Goal: Task Accomplishment & Management: Use online tool/utility

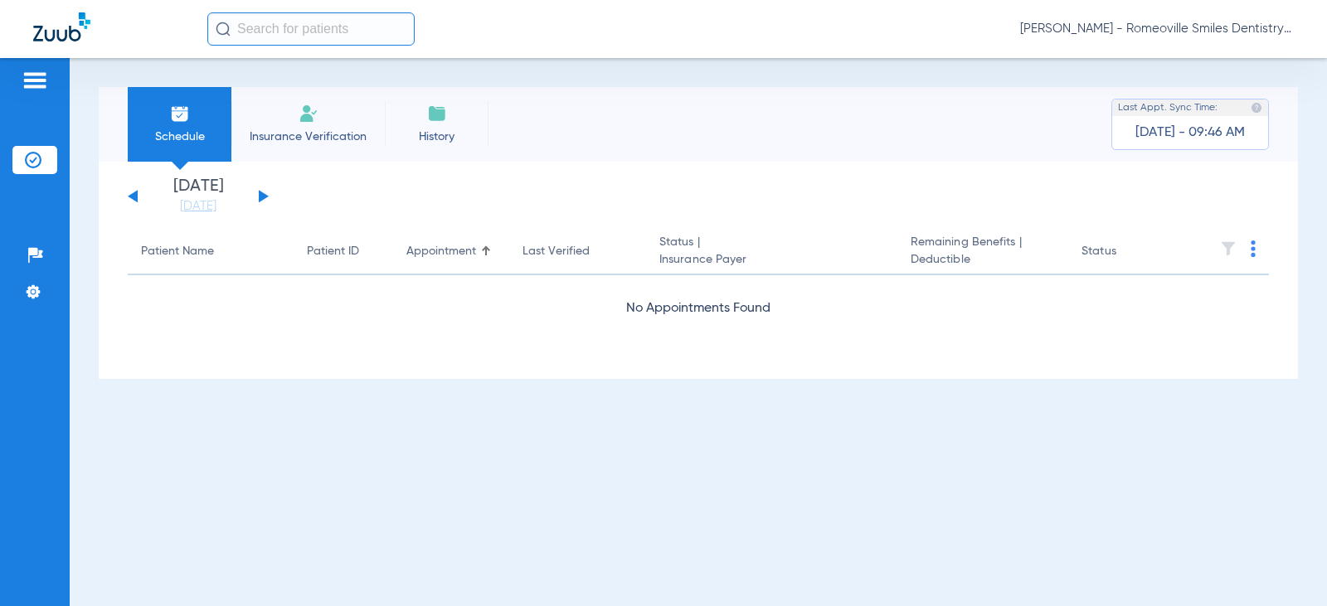
click at [263, 198] on button at bounding box center [264, 196] width 10 height 12
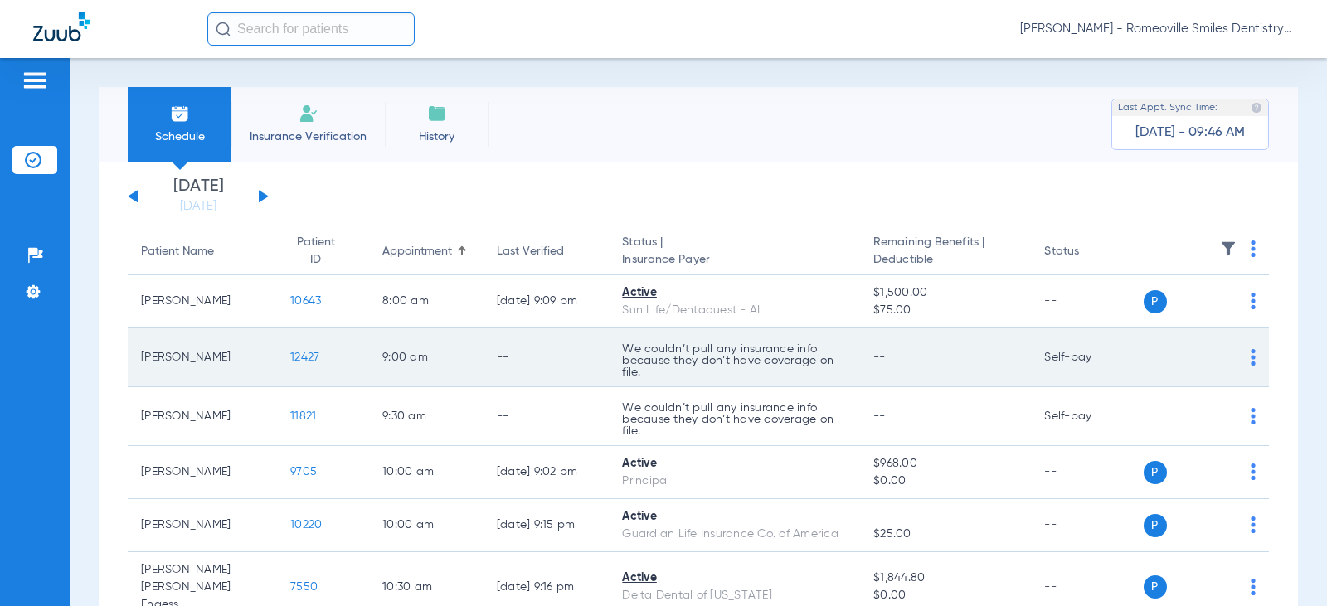
click at [1230, 360] on div "P S" at bounding box center [1199, 357] width 113 height 23
click at [1250, 356] on img at bounding box center [1252, 357] width 5 height 17
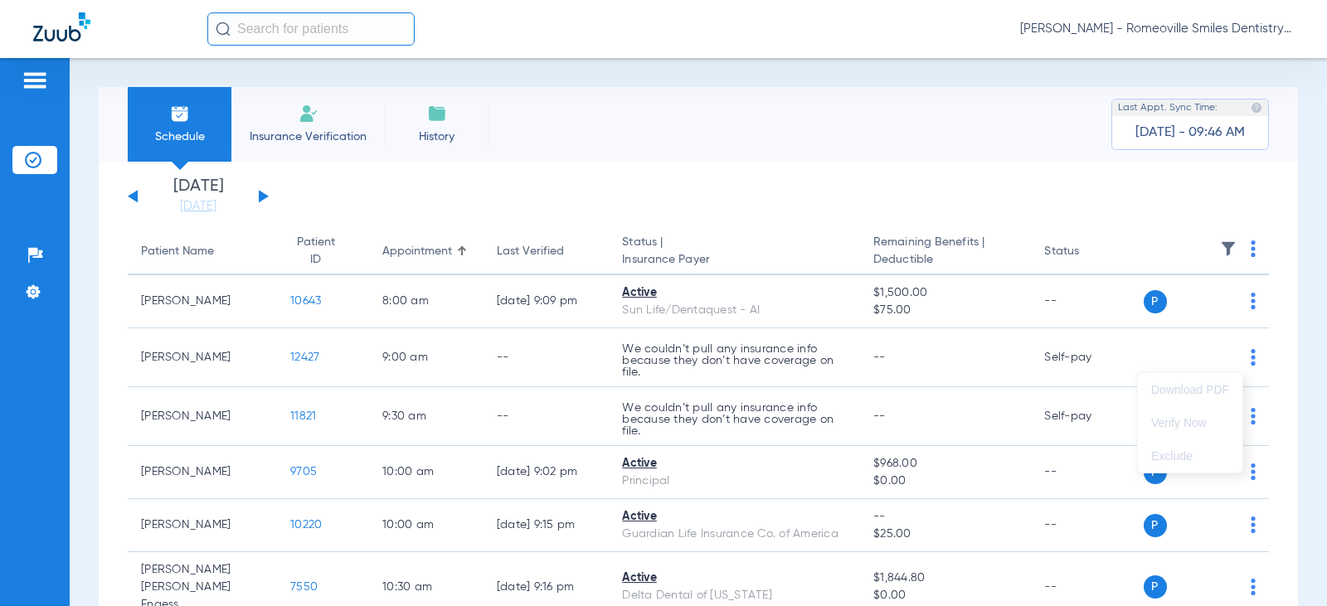
click at [1131, 361] on div at bounding box center [663, 303] width 1327 height 606
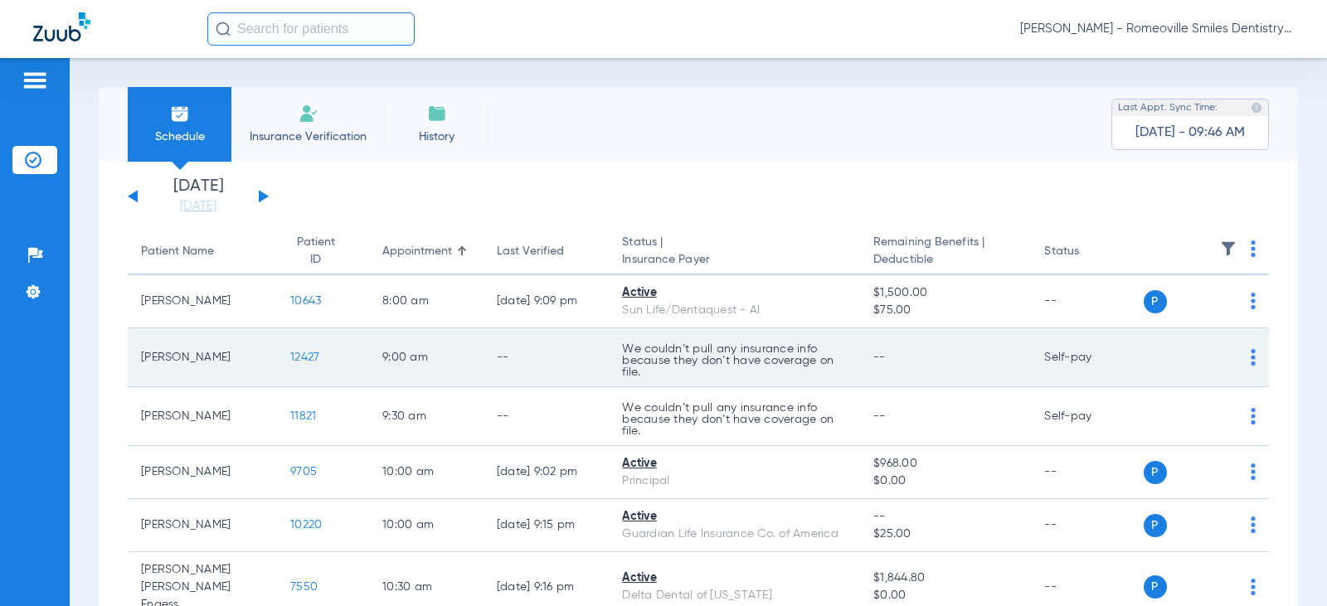
click at [1234, 352] on div "P S" at bounding box center [1199, 357] width 113 height 23
click at [1250, 359] on img at bounding box center [1252, 357] width 5 height 17
click at [441, 380] on div at bounding box center [663, 303] width 1327 height 606
click at [1250, 354] on img at bounding box center [1252, 357] width 5 height 17
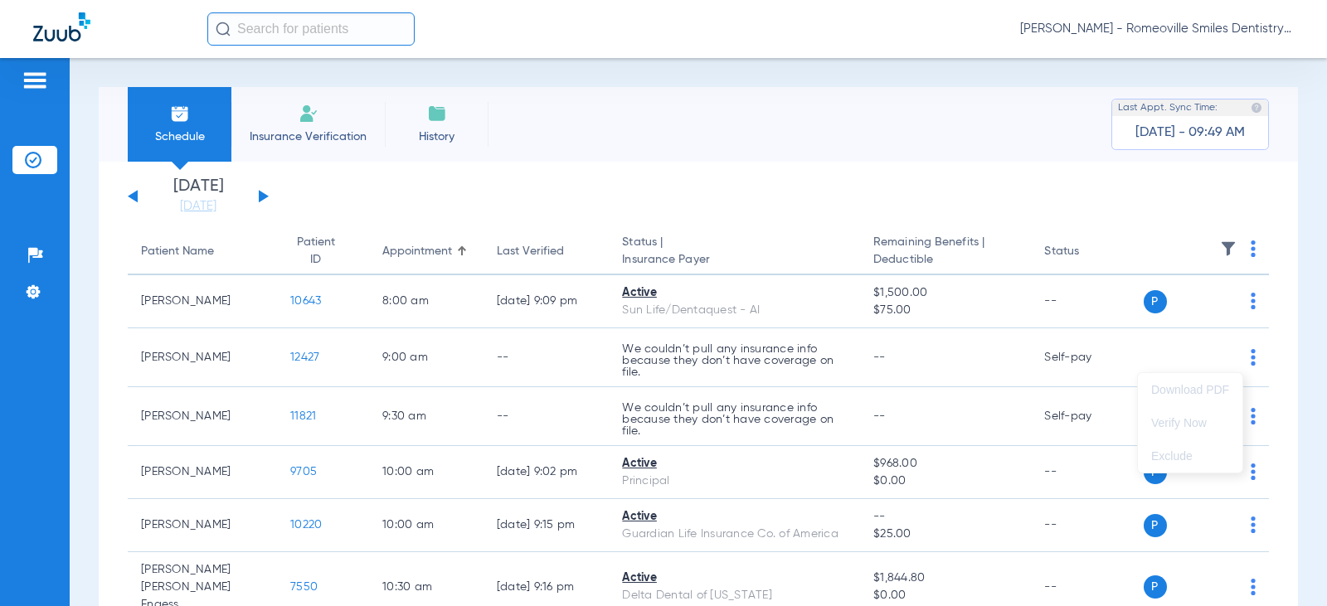
click at [1057, 313] on div at bounding box center [663, 303] width 1327 height 606
click at [300, 126] on li "Insurance Verification" at bounding box center [307, 124] width 153 height 75
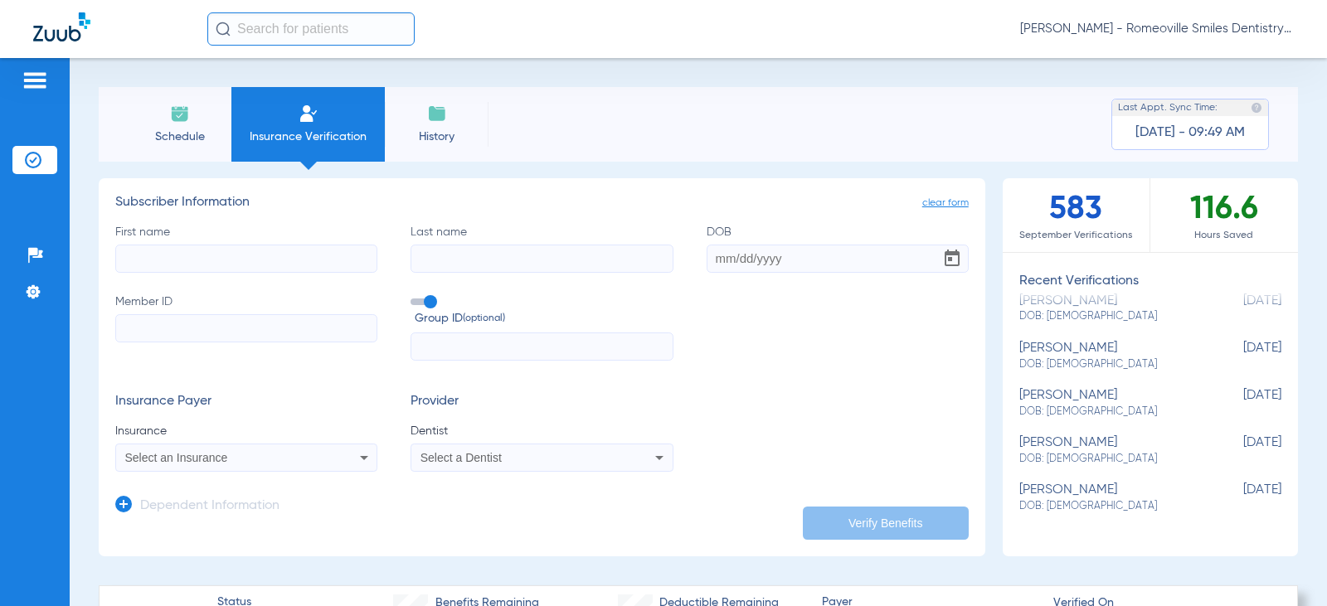
click at [183, 125] on li "Schedule" at bounding box center [180, 124] width 104 height 75
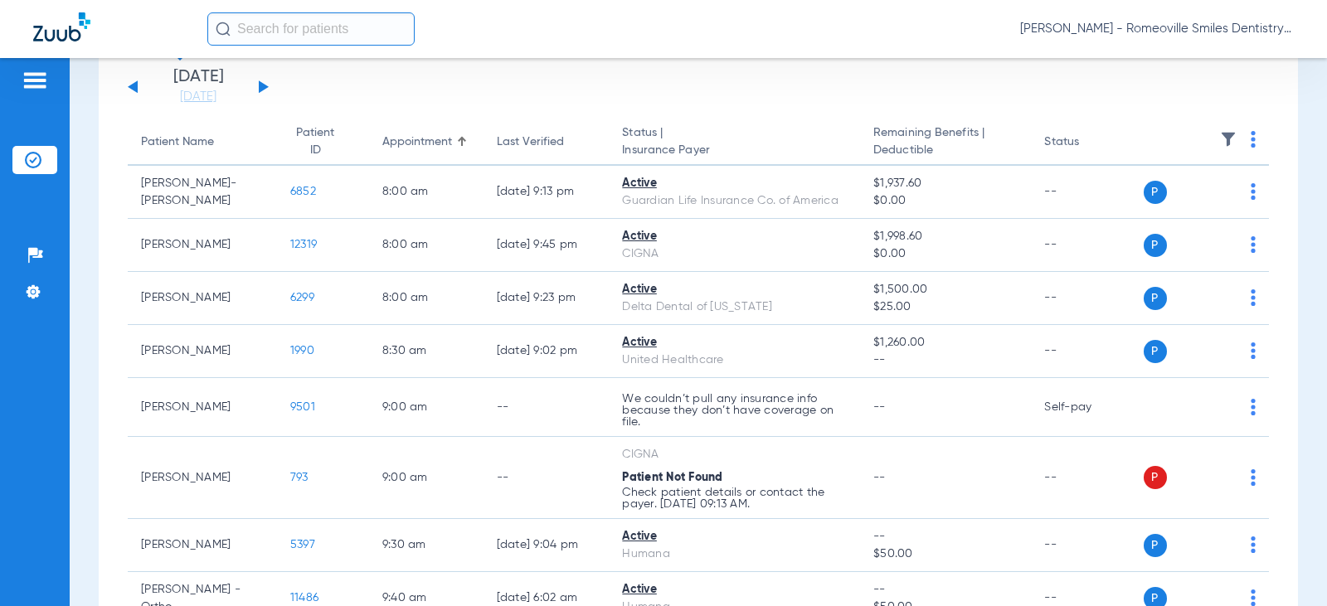
scroll to position [83, 0]
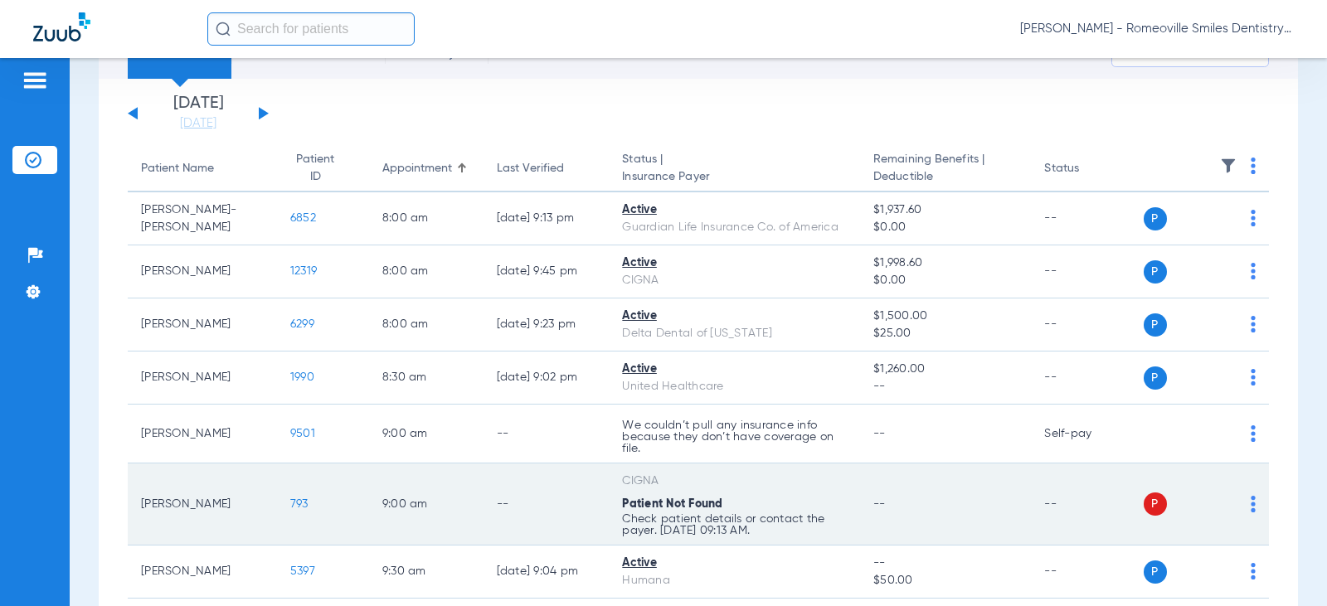
drag, startPoint x: 1233, startPoint y: 501, endPoint x: 1218, endPoint y: 504, distance: 15.3
click at [1231, 501] on div "P S" at bounding box center [1199, 503] width 113 height 23
click at [1236, 504] on div "P S" at bounding box center [1199, 503] width 113 height 23
click at [1244, 504] on td "P S" at bounding box center [1206, 504] width 126 height 82
click at [1250, 510] on img at bounding box center [1252, 504] width 5 height 17
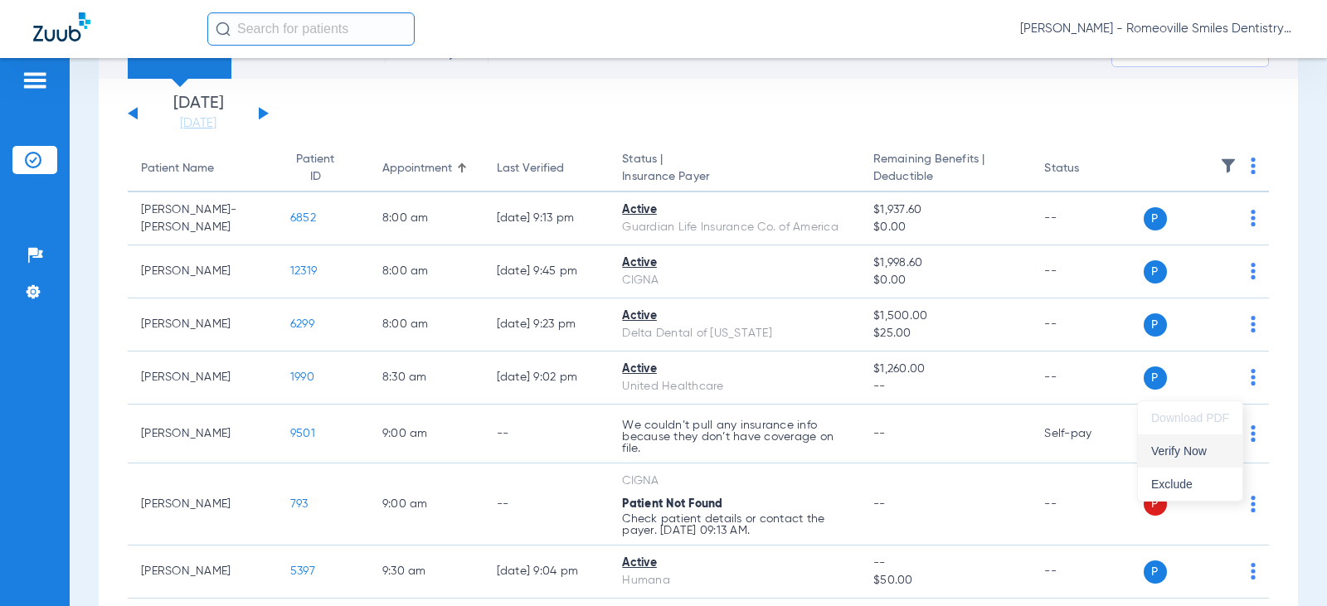
click at [1179, 451] on span "Verify Now" at bounding box center [1190, 451] width 78 height 12
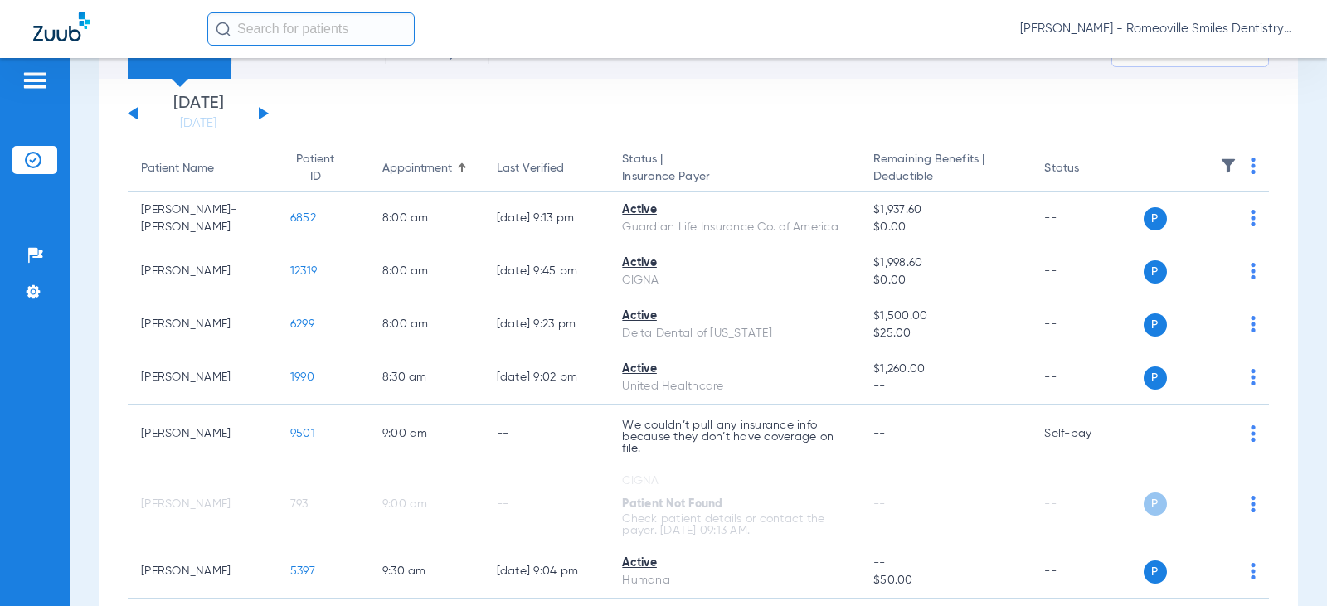
click at [259, 113] on button at bounding box center [264, 113] width 10 height 12
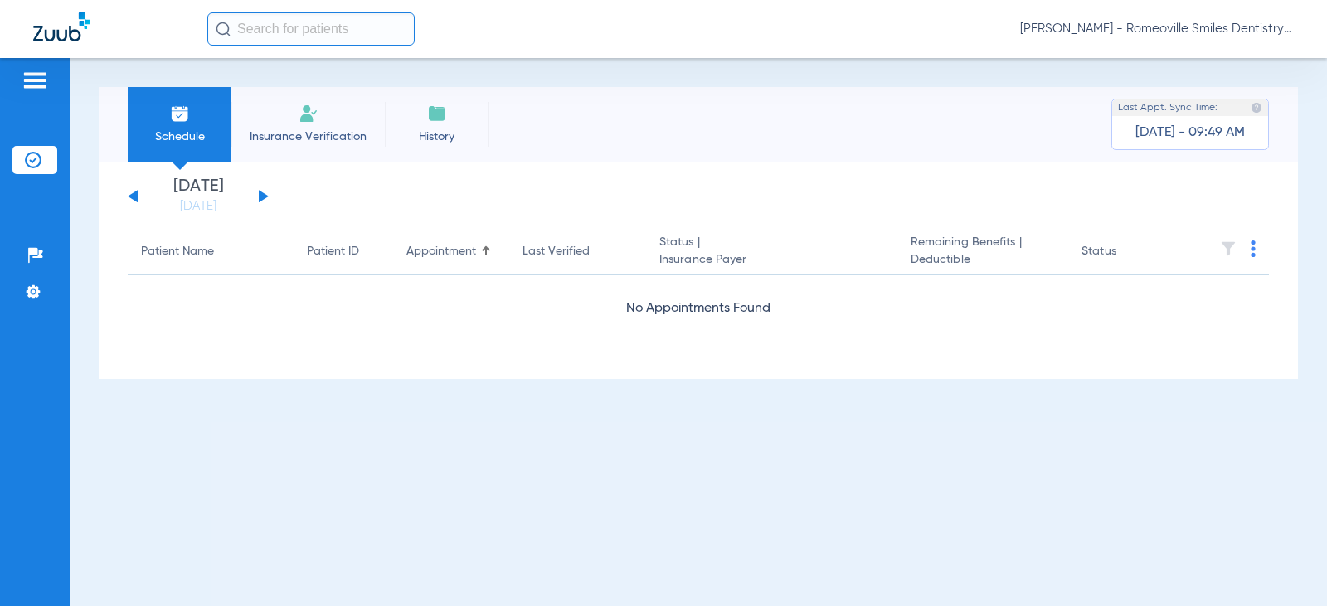
click at [259, 113] on li "Insurance Verification" at bounding box center [307, 124] width 153 height 75
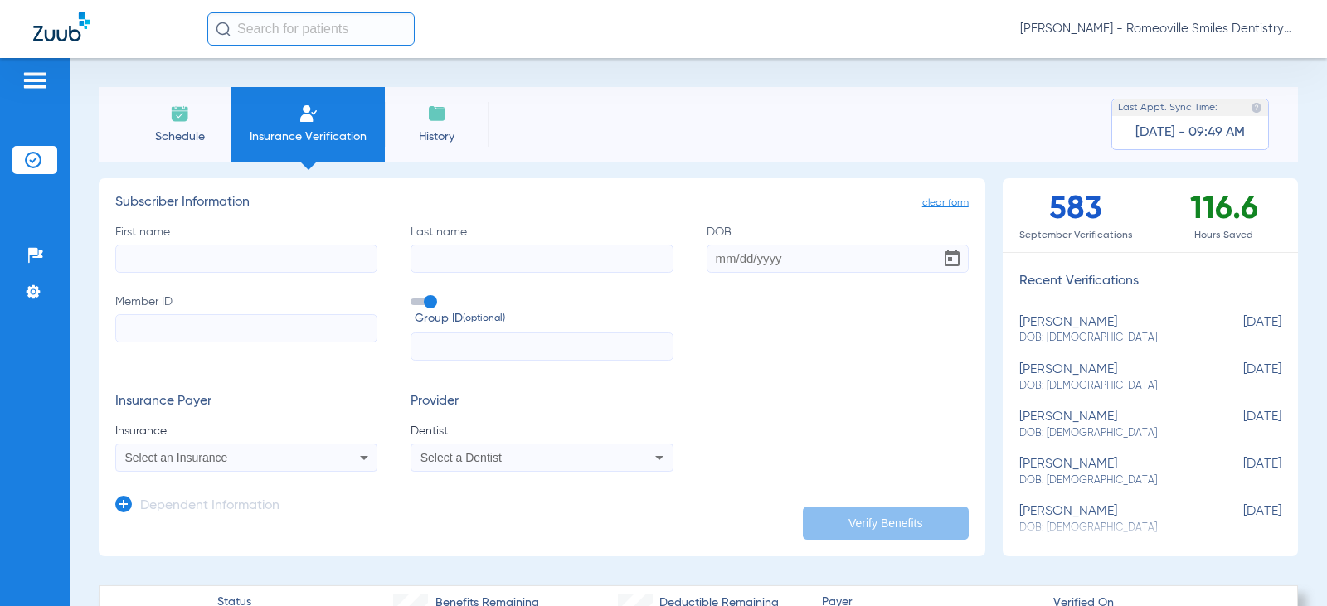
click at [192, 121] on li "Schedule" at bounding box center [180, 124] width 104 height 75
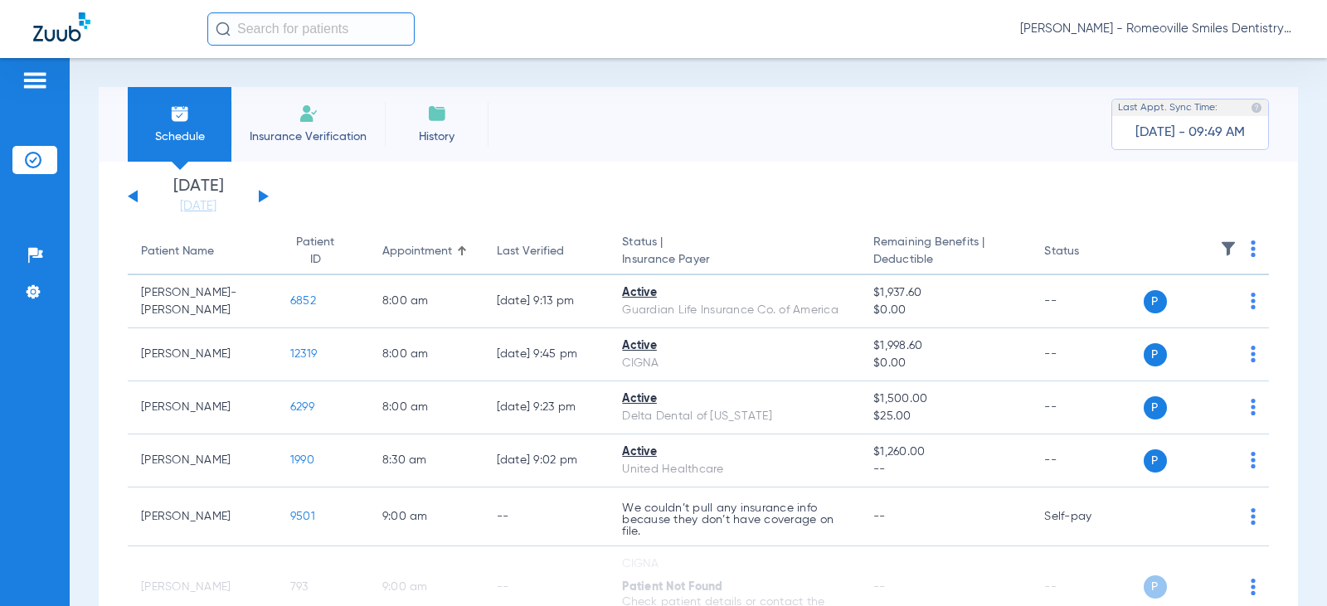
click at [260, 199] on button at bounding box center [264, 196] width 10 height 12
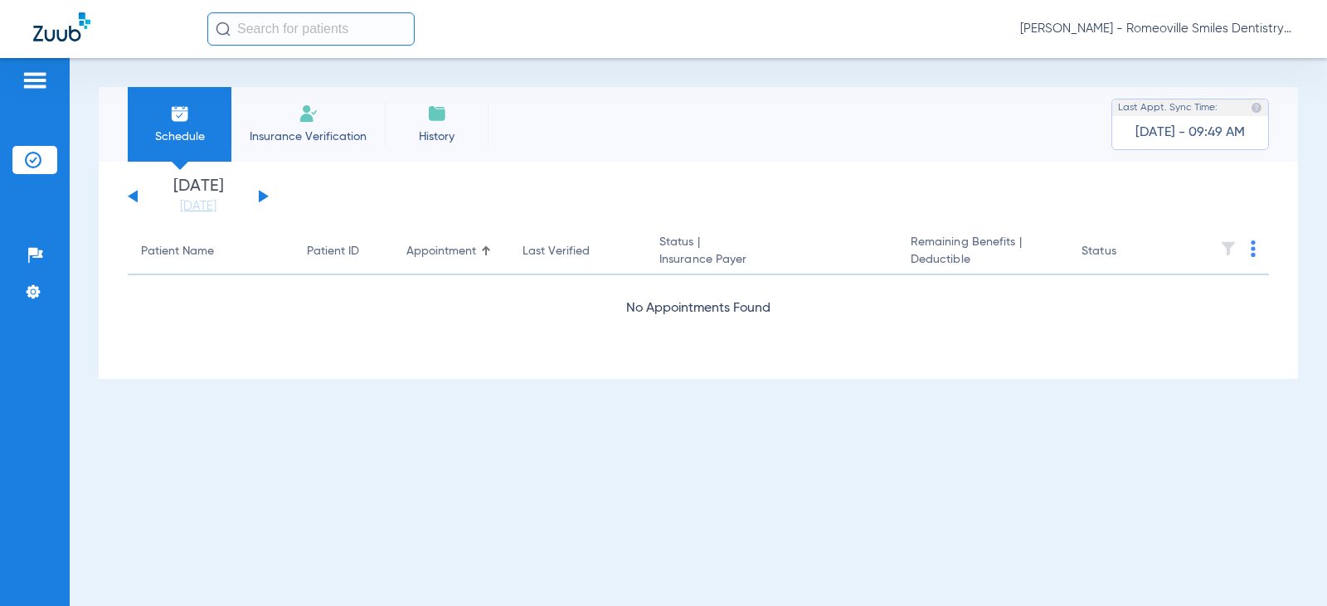
click at [260, 199] on button at bounding box center [264, 196] width 10 height 12
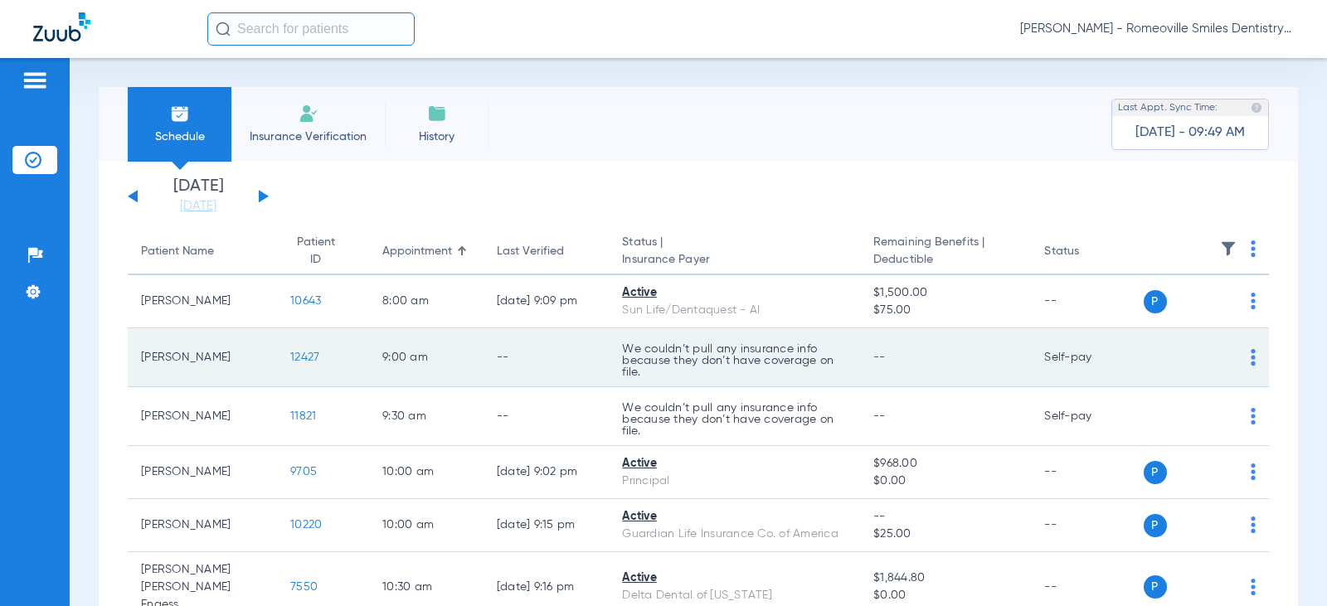
click at [1250, 356] on img at bounding box center [1252, 357] width 5 height 17
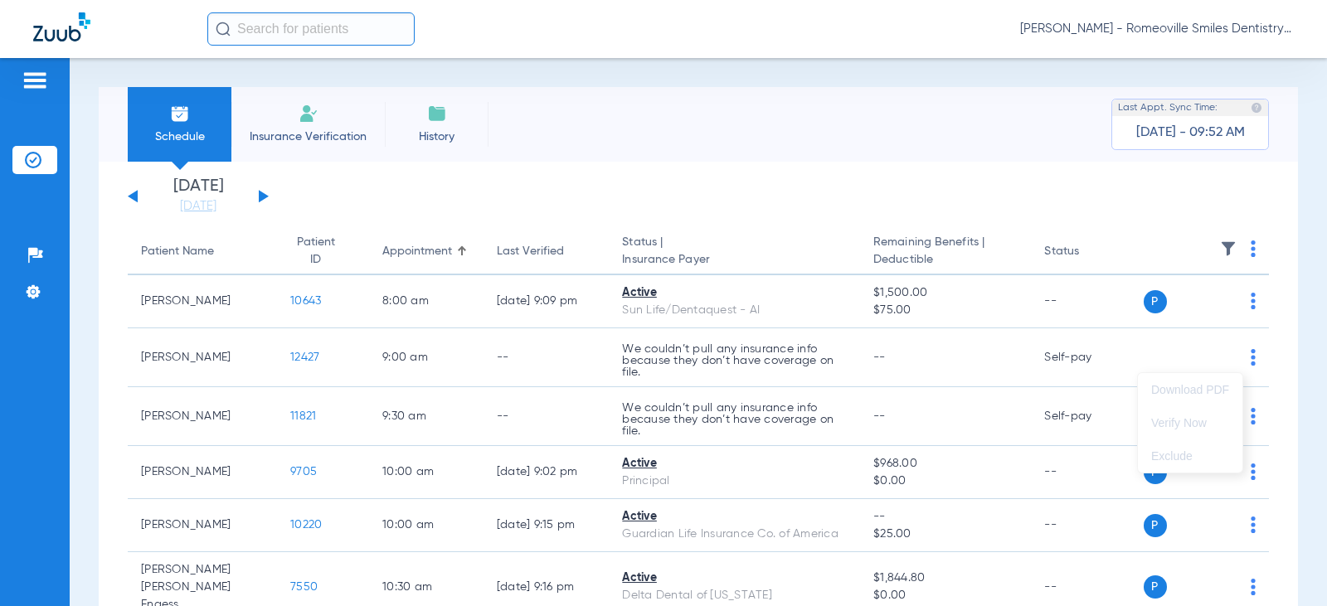
click at [894, 410] on div at bounding box center [663, 303] width 1327 height 606
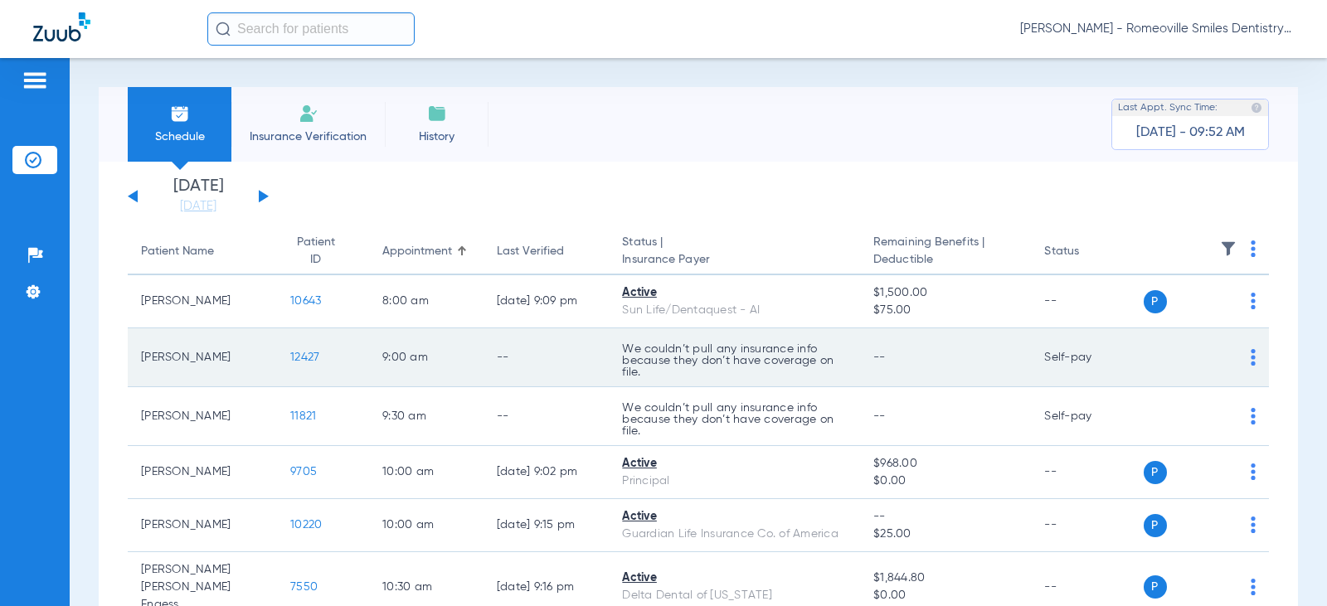
click at [297, 365] on td "12427" at bounding box center [323, 357] width 92 height 59
click at [297, 359] on span "12427" at bounding box center [304, 358] width 29 height 12
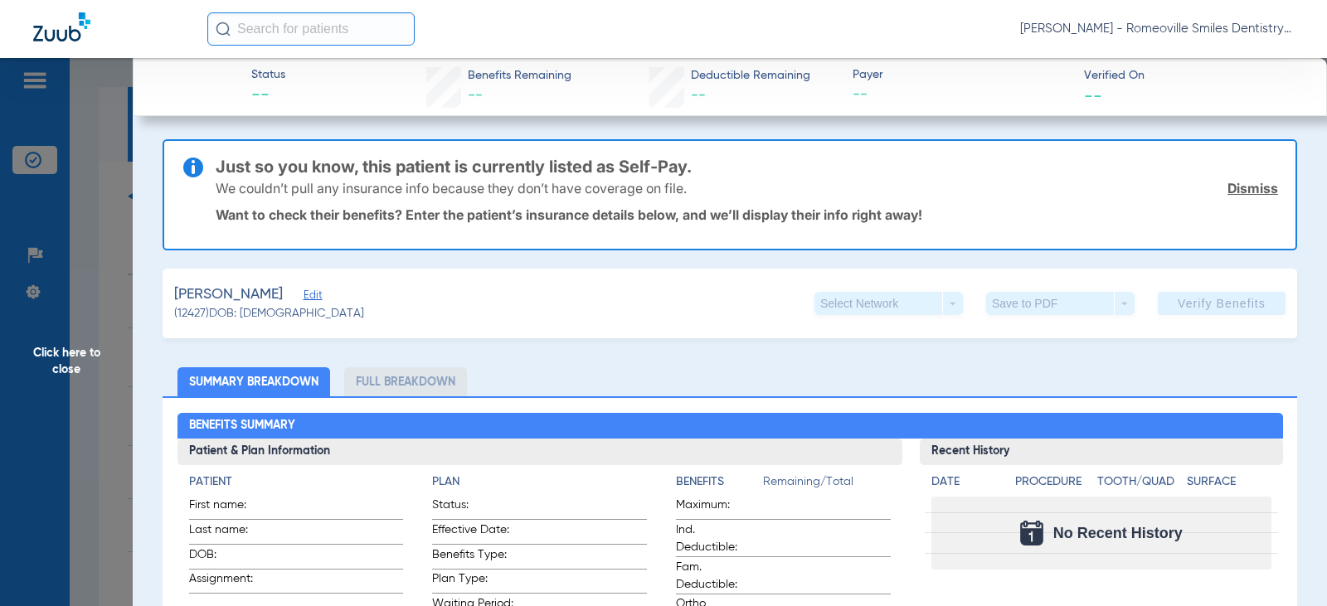
click at [1232, 192] on link "Dismiss" at bounding box center [1252, 188] width 51 height 17
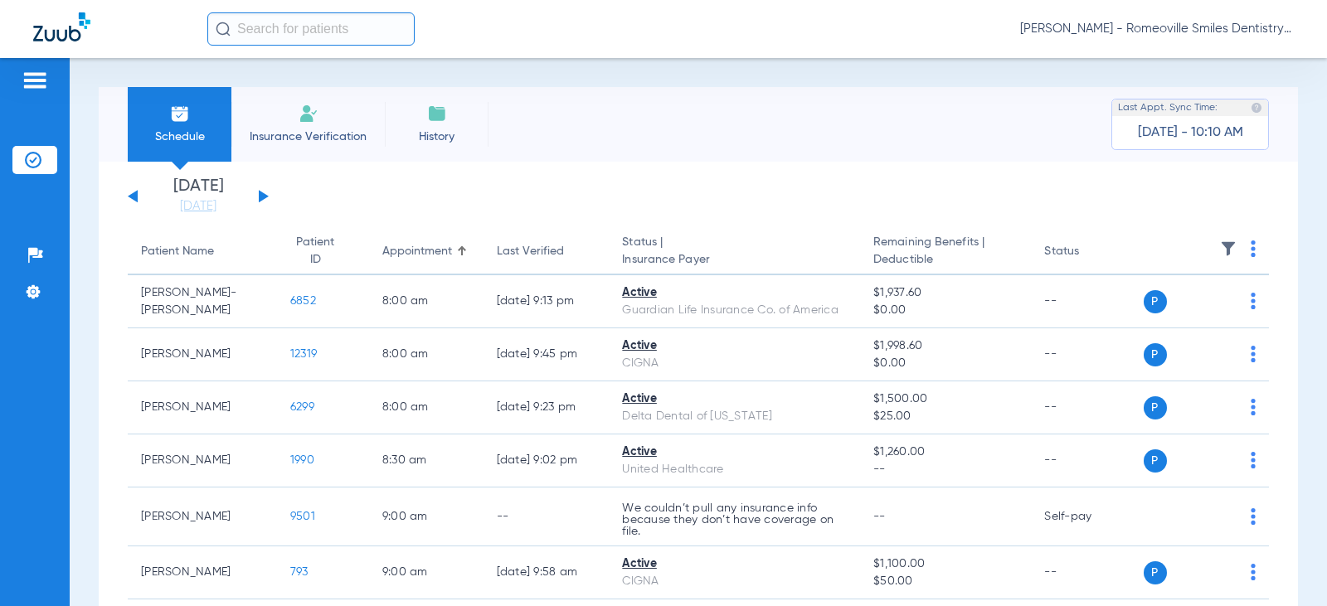
click at [261, 195] on button at bounding box center [264, 196] width 10 height 12
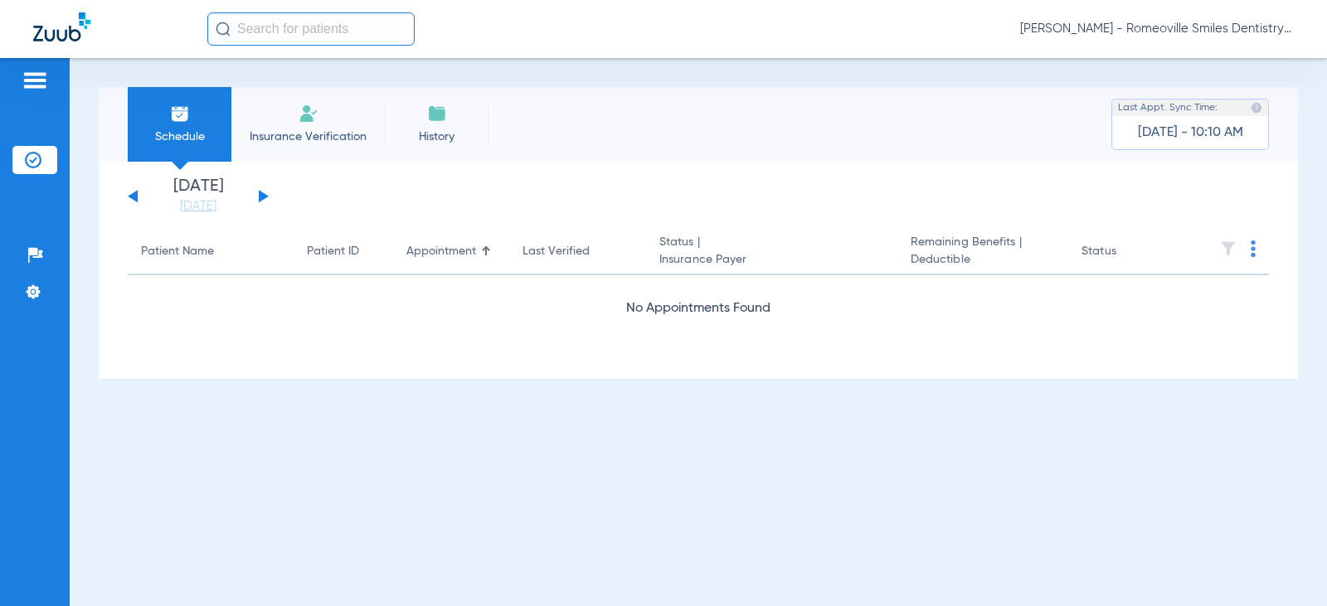
click at [261, 195] on button at bounding box center [264, 196] width 10 height 12
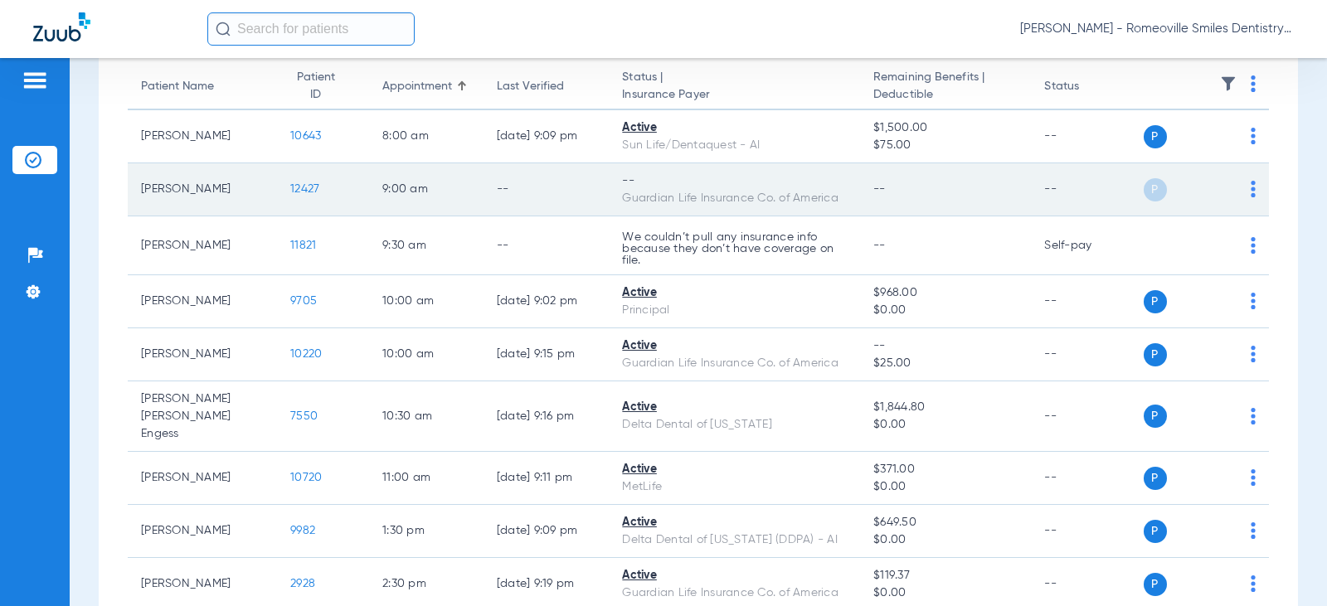
scroll to position [166, 0]
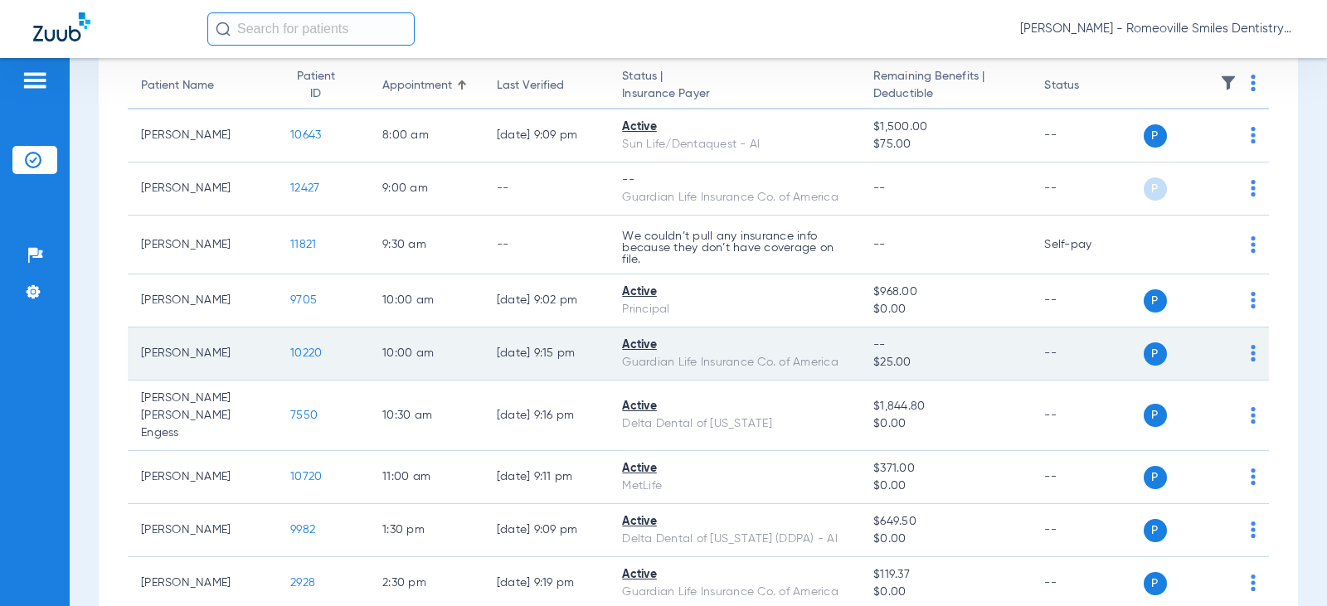
click at [352, 365] on td "10220" at bounding box center [323, 353] width 92 height 53
click at [290, 352] on span "10220" at bounding box center [306, 353] width 32 height 12
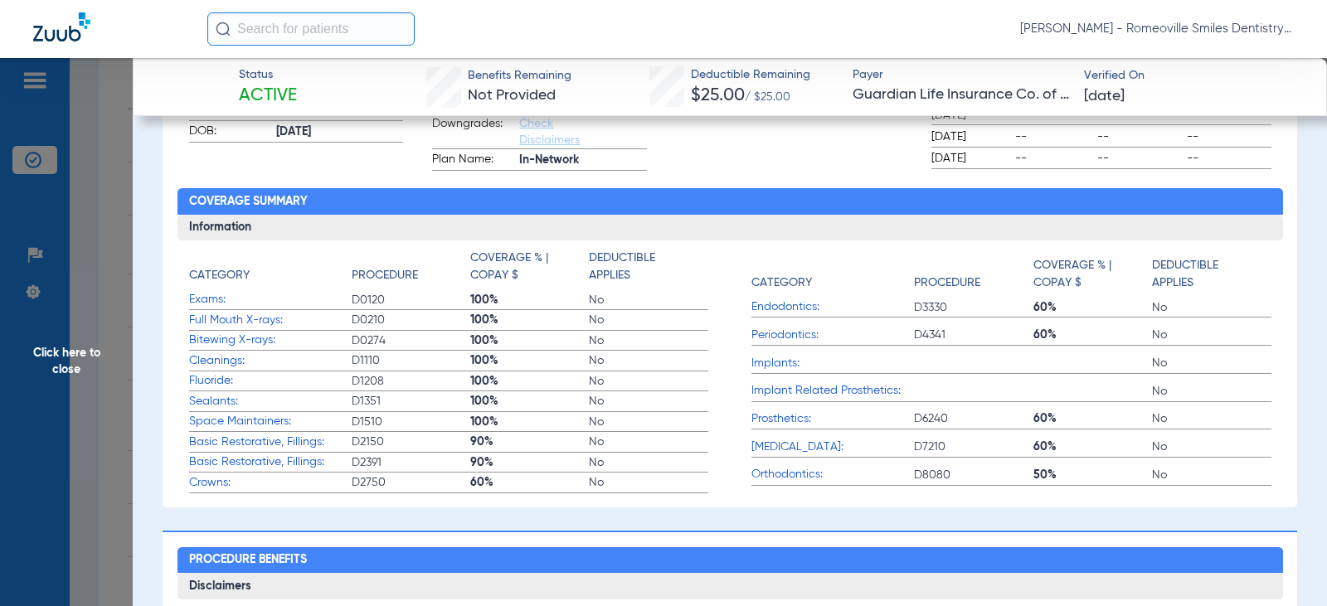
scroll to position [0, 0]
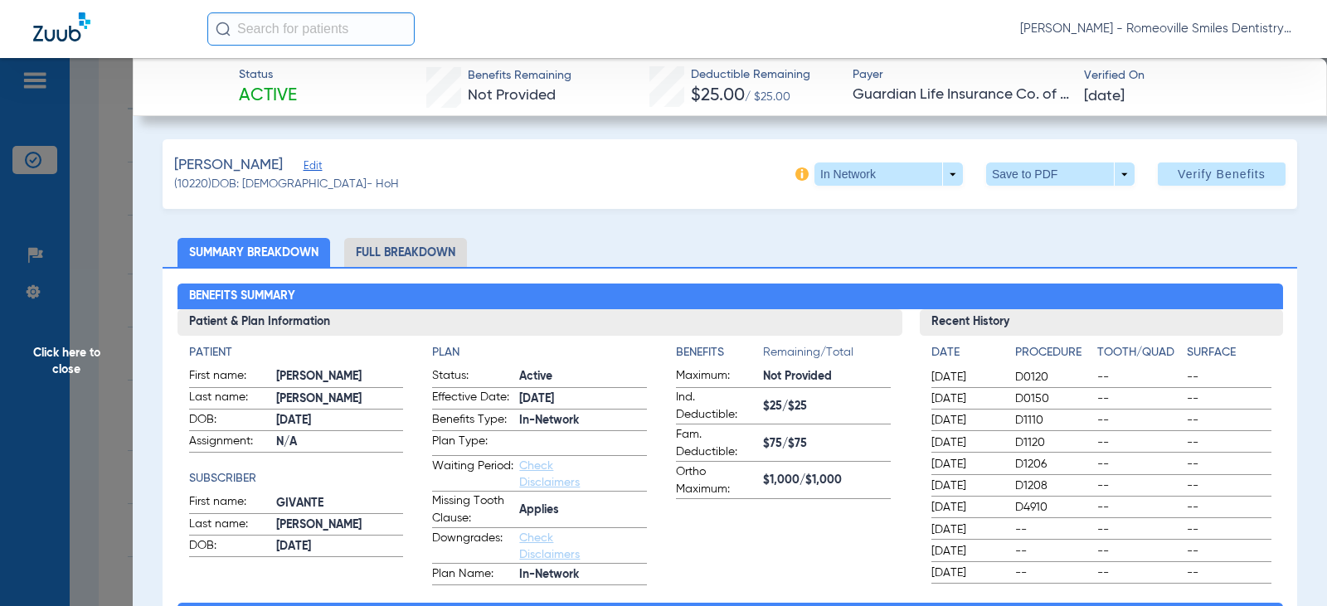
click at [415, 255] on li "Full Breakdown" at bounding box center [405, 252] width 123 height 29
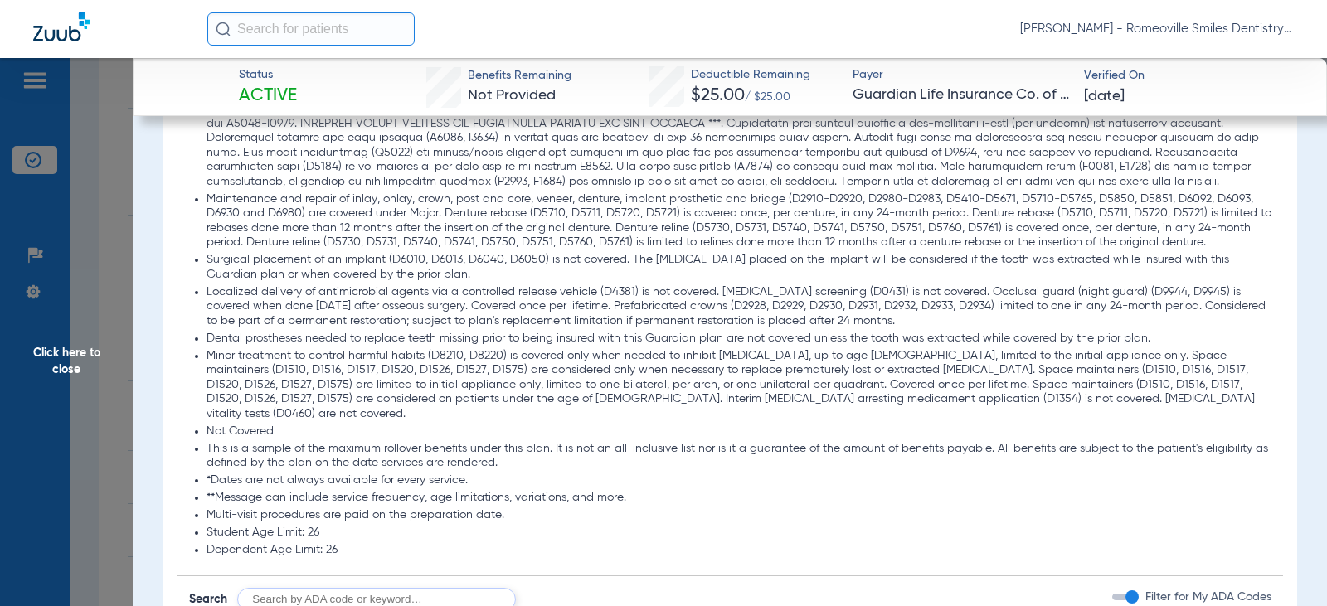
scroll to position [1953, 0]
